Goal: Find specific page/section: Find specific page/section

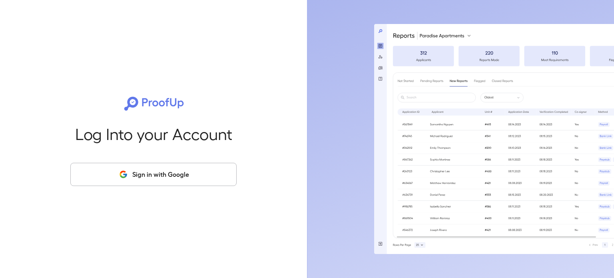
click at [154, 168] on button "Sign in with Google" at bounding box center [153, 174] width 166 height 23
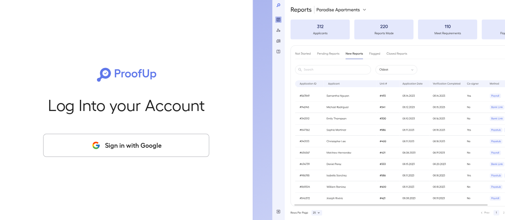
click at [116, 144] on button "Sign in with Google" at bounding box center [126, 145] width 166 height 23
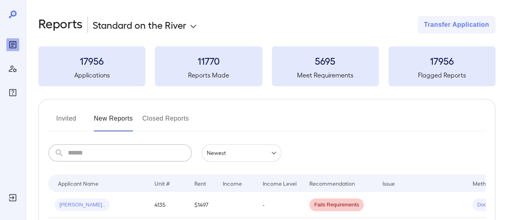
click at [105, 156] on input "text" at bounding box center [130, 153] width 124 height 18
click at [111, 156] on input "text" at bounding box center [130, 153] width 124 height 18
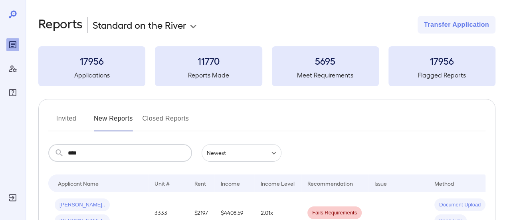
type input "****"
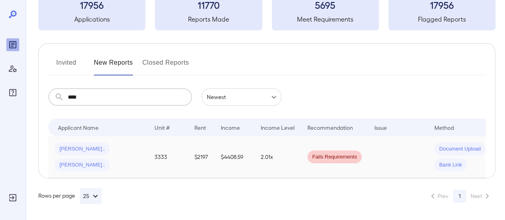
click at [145, 149] on td "Kayla A... Gisselle E..." at bounding box center [98, 157] width 100 height 42
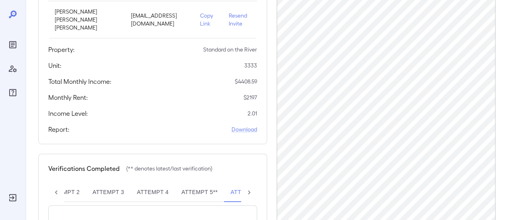
scroll to position [160, 0]
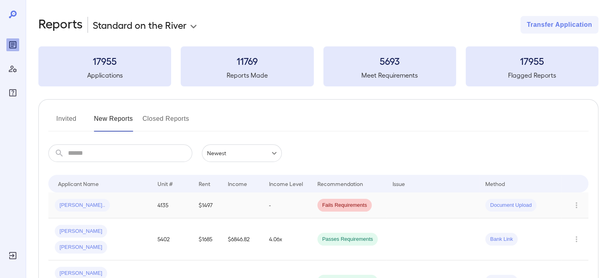
click at [206, 207] on td "$1497" at bounding box center [206, 205] width 29 height 26
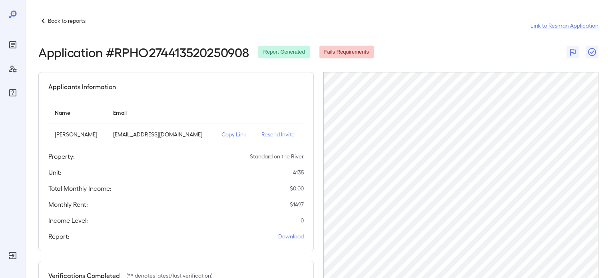
drag, startPoint x: 56, startPoint y: 133, endPoint x: 115, endPoint y: 134, distance: 58.7
click at [100, 134] on p "[PERSON_NAME]" at bounding box center [78, 134] width 46 height 8
copy p "[PERSON_NAME]"
